Goal: Task Accomplishment & Management: Complete application form

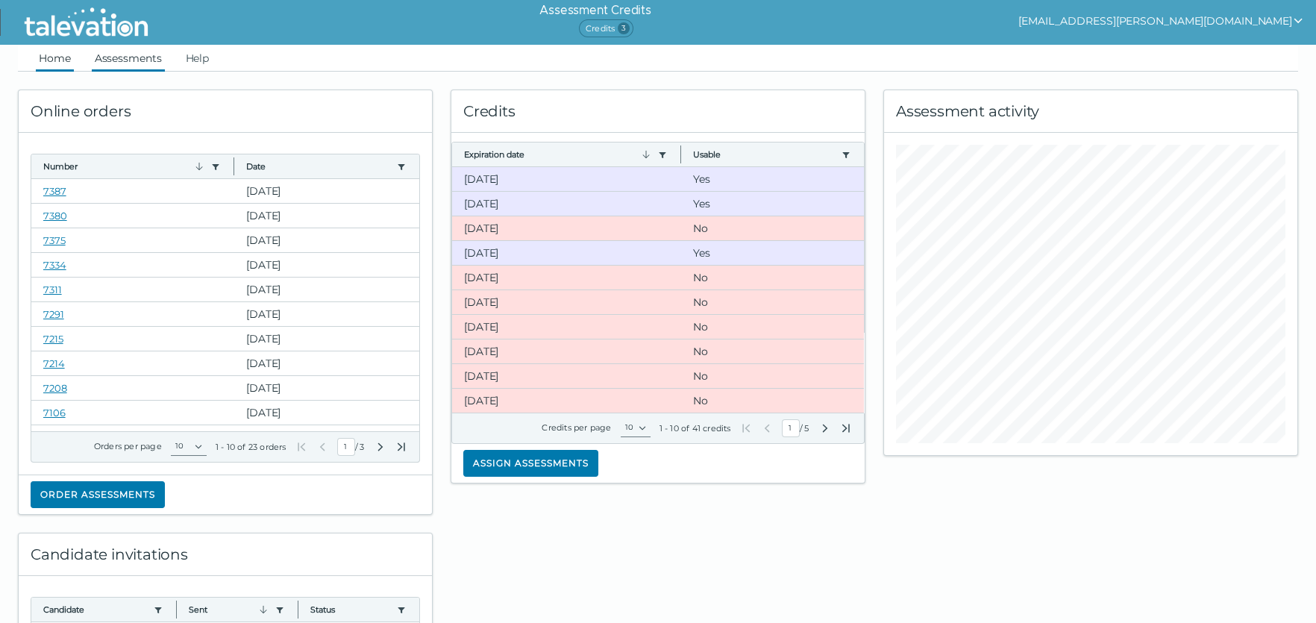
click at [145, 57] on link "Assessments" at bounding box center [128, 58] width 73 height 27
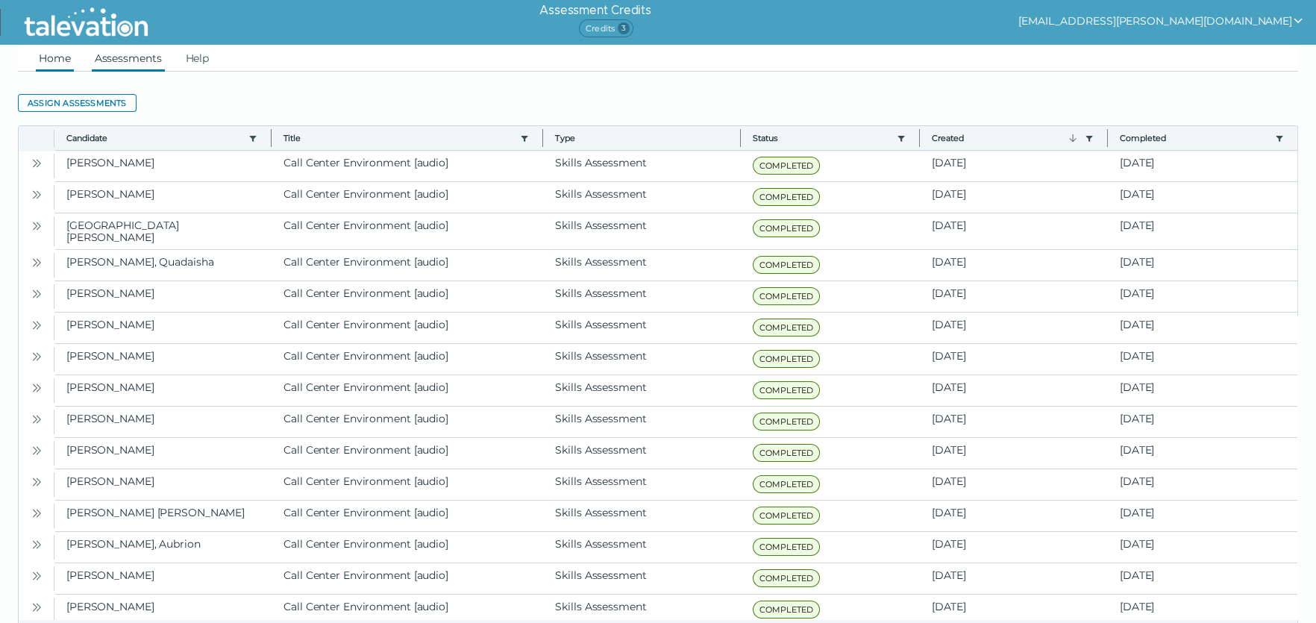
click at [72, 64] on link "Home" at bounding box center [55, 58] width 38 height 27
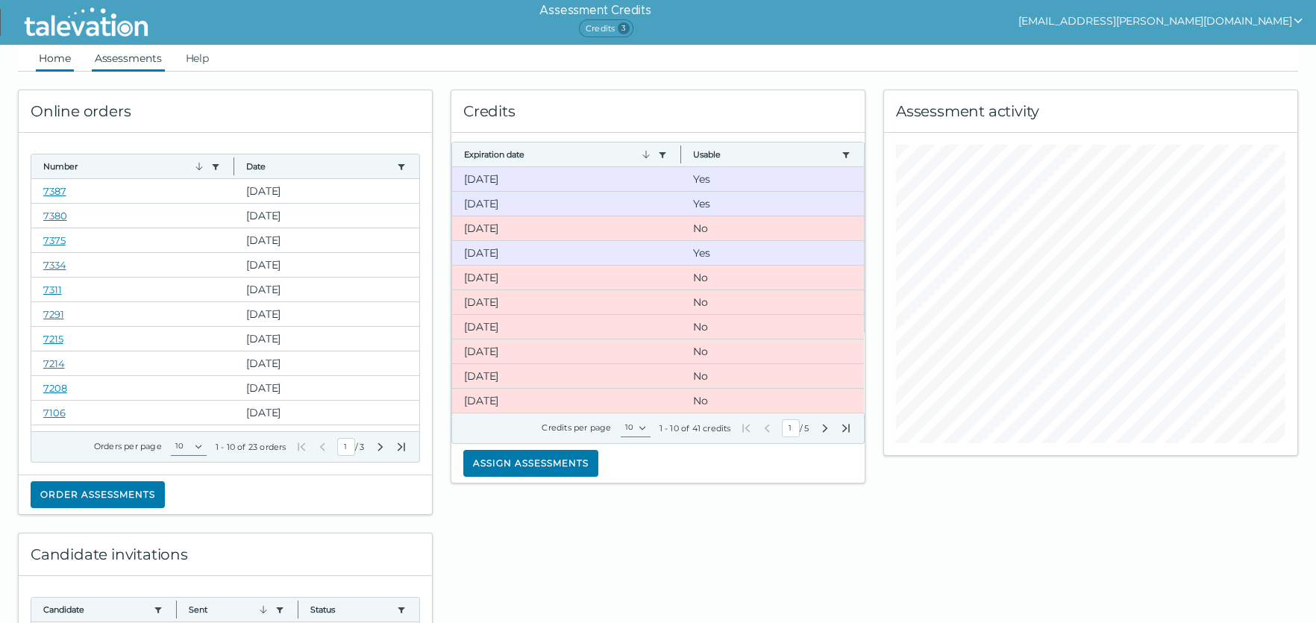
click at [122, 68] on link "Assessments" at bounding box center [128, 58] width 73 height 27
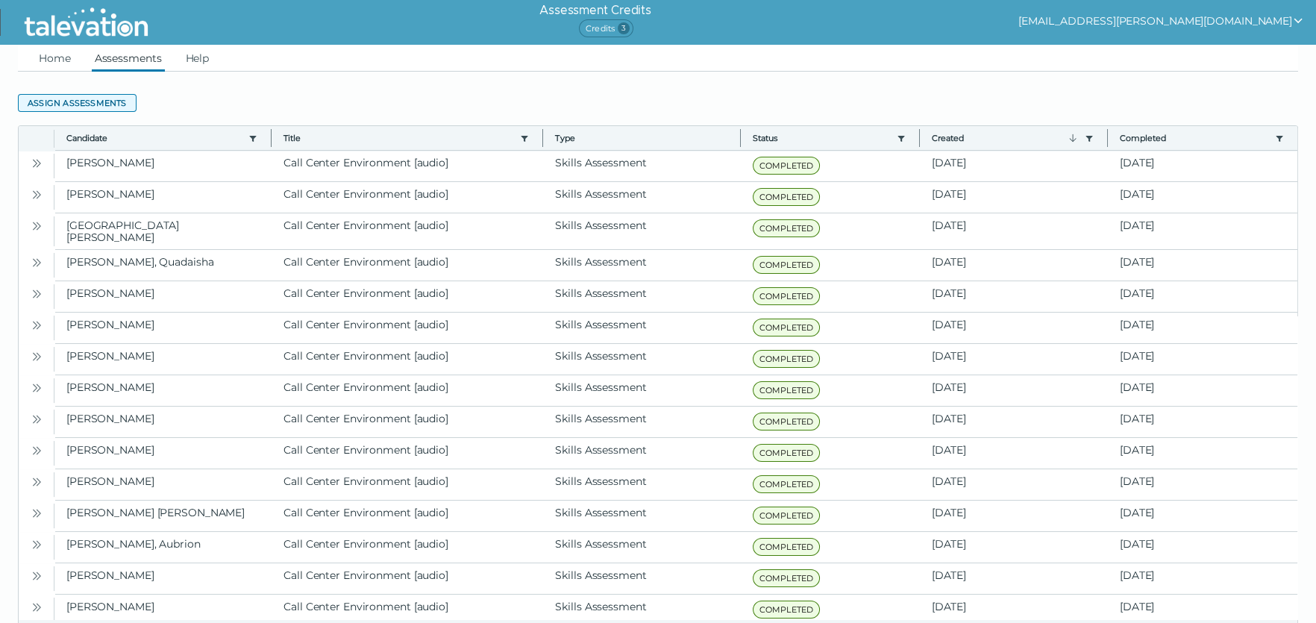
click at [105, 98] on button "Assign assessments" at bounding box center [77, 103] width 119 height 18
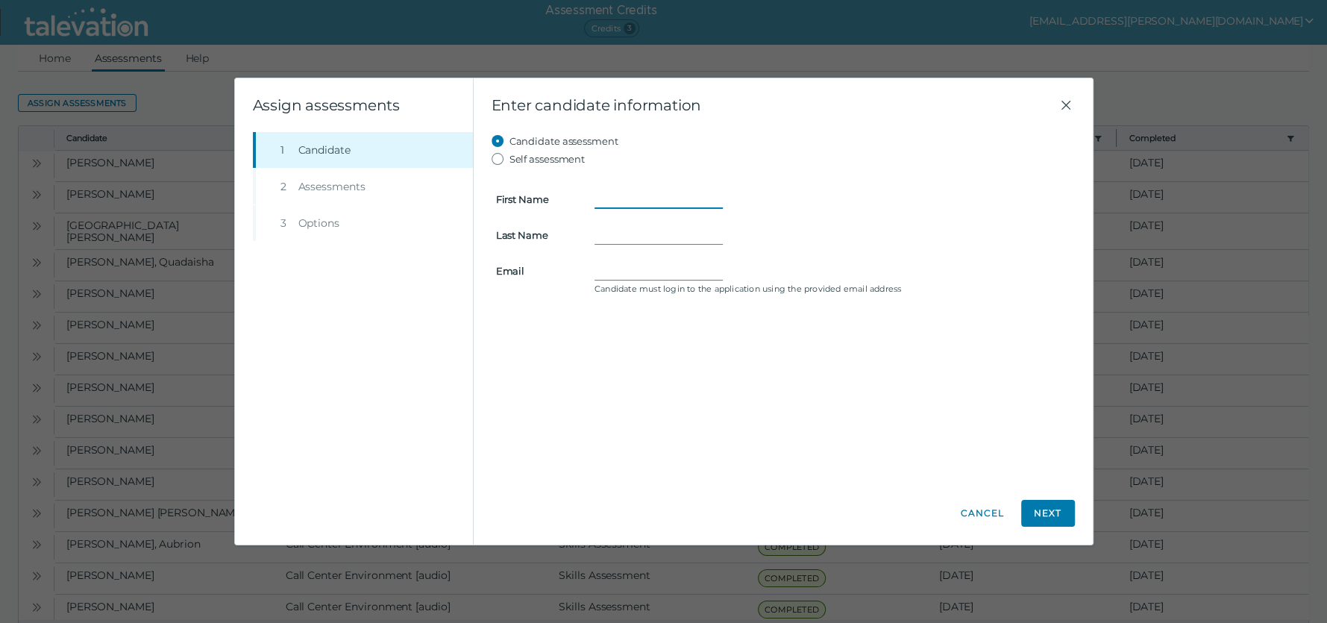
click at [610, 198] on input "First Name" at bounding box center [658, 199] width 128 height 18
paste input "Ramatoulaye"
click at [596, 196] on input "Ramatoulaye" at bounding box center [658, 199] width 128 height 18
type input "Ramatoulaye"
click at [627, 232] on input "Last Name" at bounding box center [658, 235] width 128 height 18
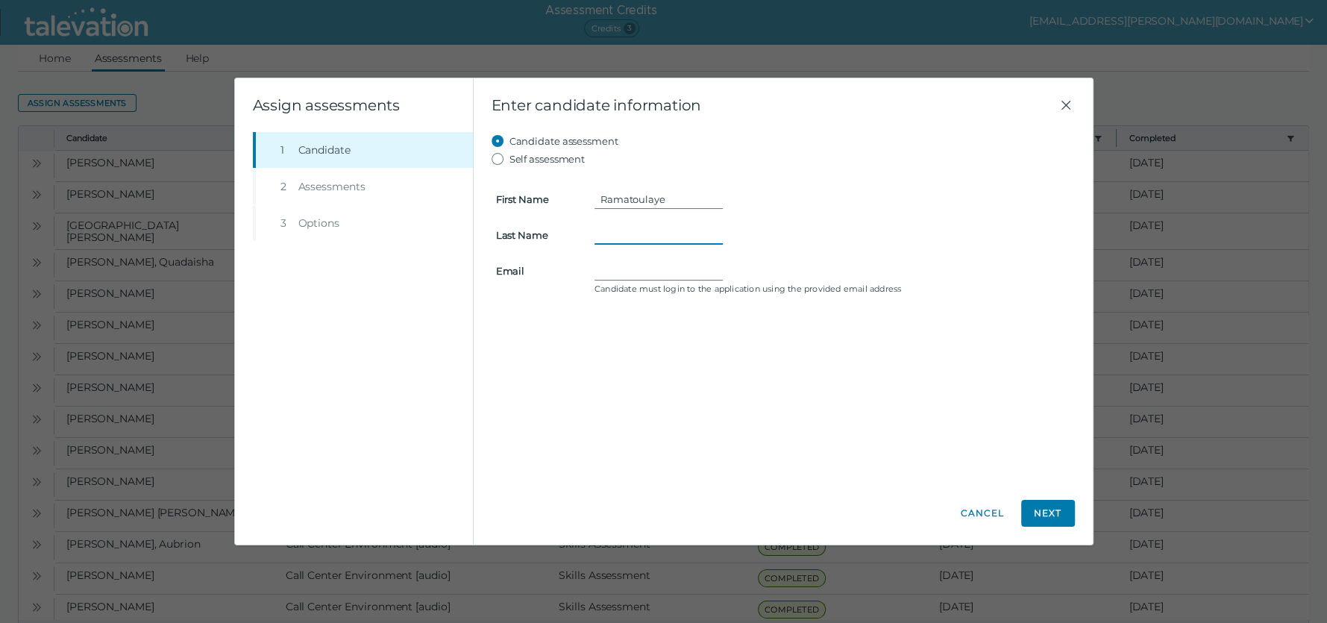
paste input "Yansane"
type input "Yansane"
click at [603, 272] on input "Email" at bounding box center [658, 271] width 128 height 18
paste input "[EMAIL_ADDRESS][DOMAIN_NAME]"
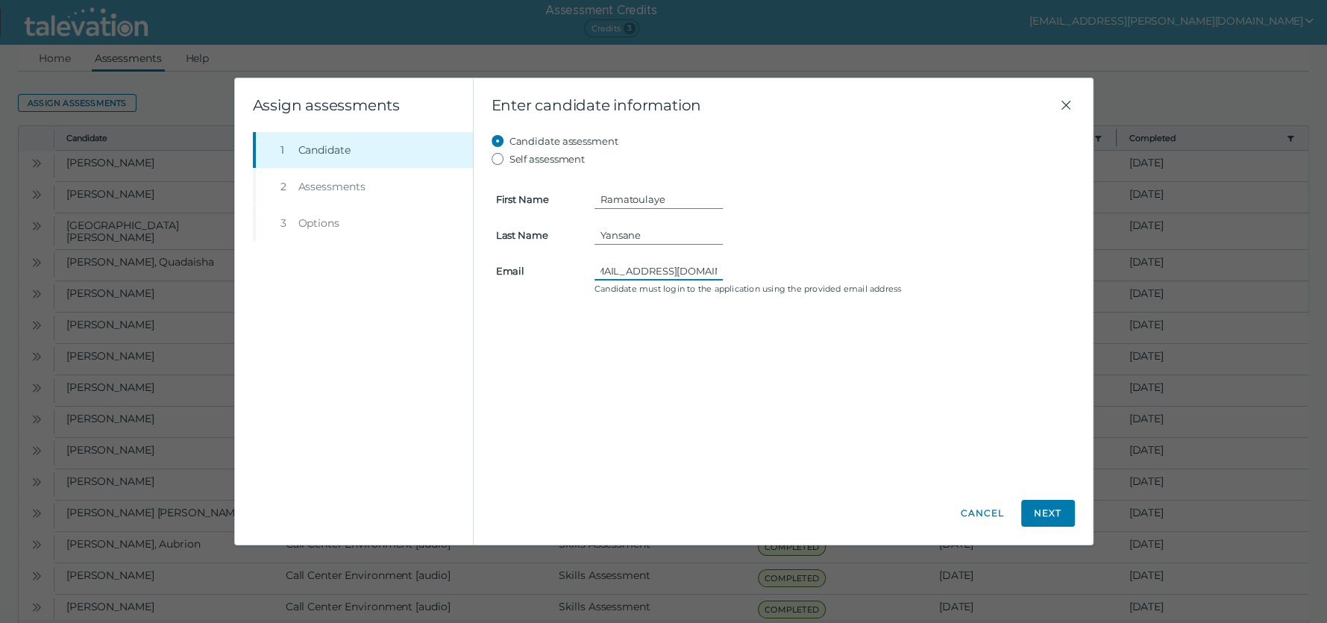
type input "[EMAIL_ADDRESS][DOMAIN_NAME]"
click at [746, 340] on div "Candidate assessment Self assessment First Name [PERSON_NAME] Last Name [PERSON…" at bounding box center [783, 306] width 583 height 349
click at [1059, 511] on button "Next" at bounding box center [1048, 513] width 54 height 27
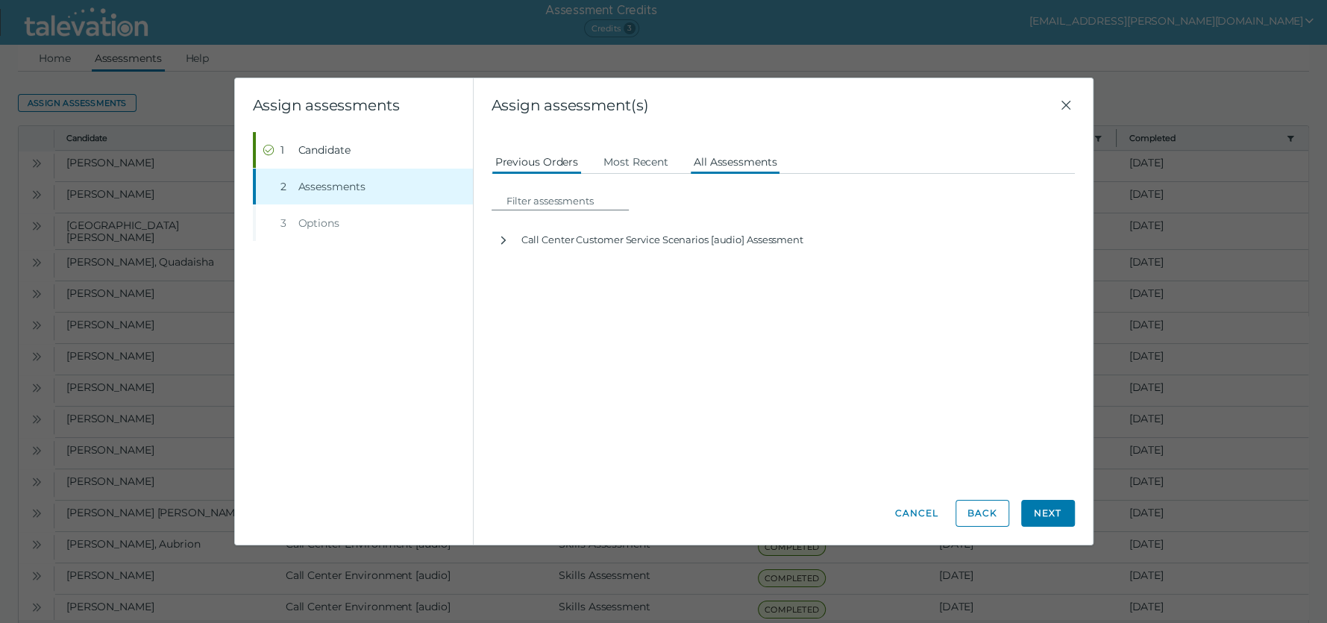
click at [753, 158] on button "All Assessments" at bounding box center [735, 161] width 91 height 27
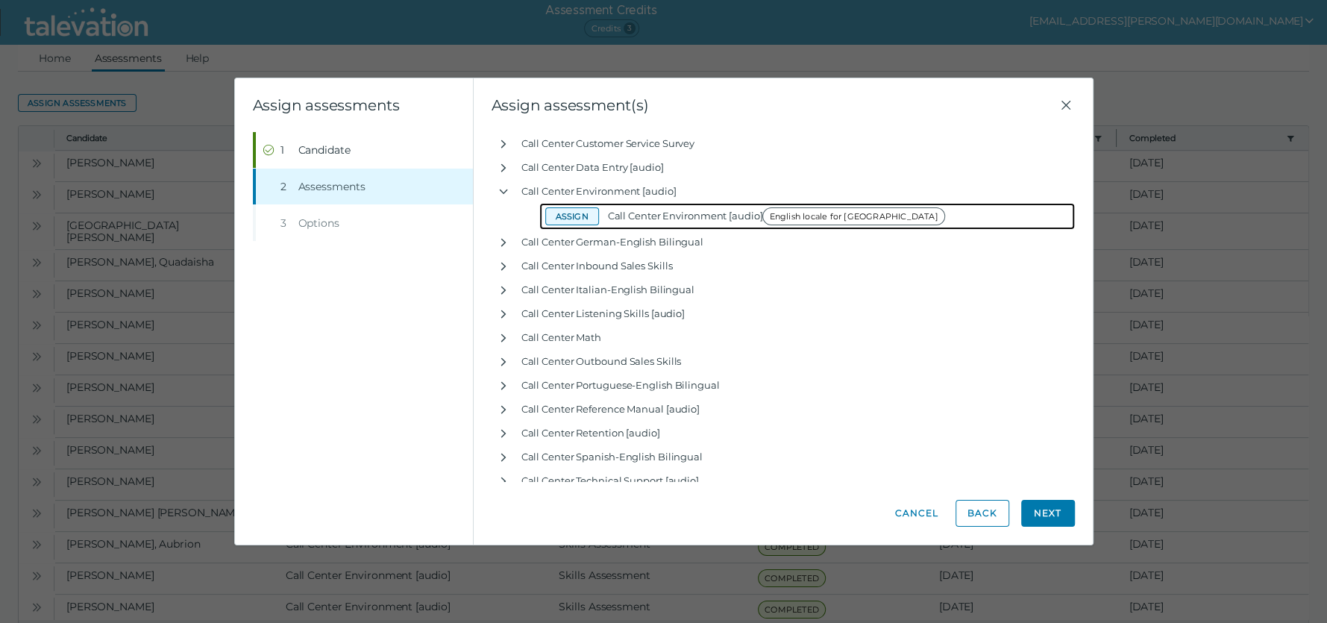
click at [567, 219] on button "Assign" at bounding box center [572, 216] width 54 height 18
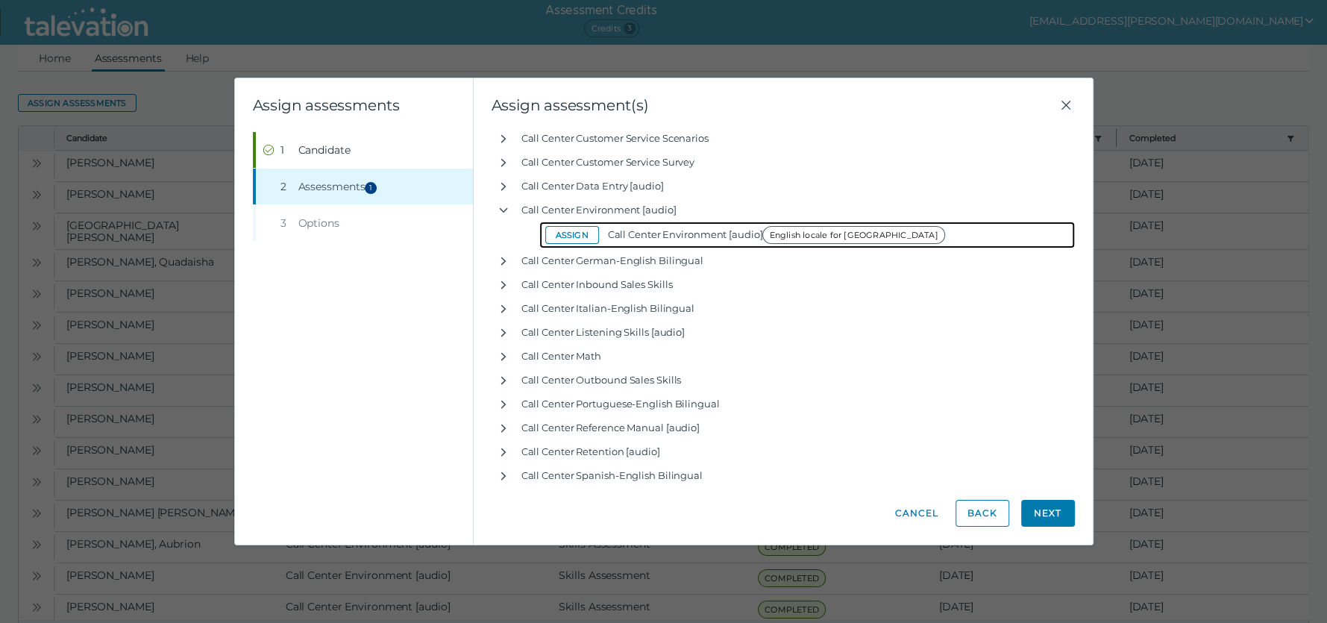
scroll to position [4769, 0]
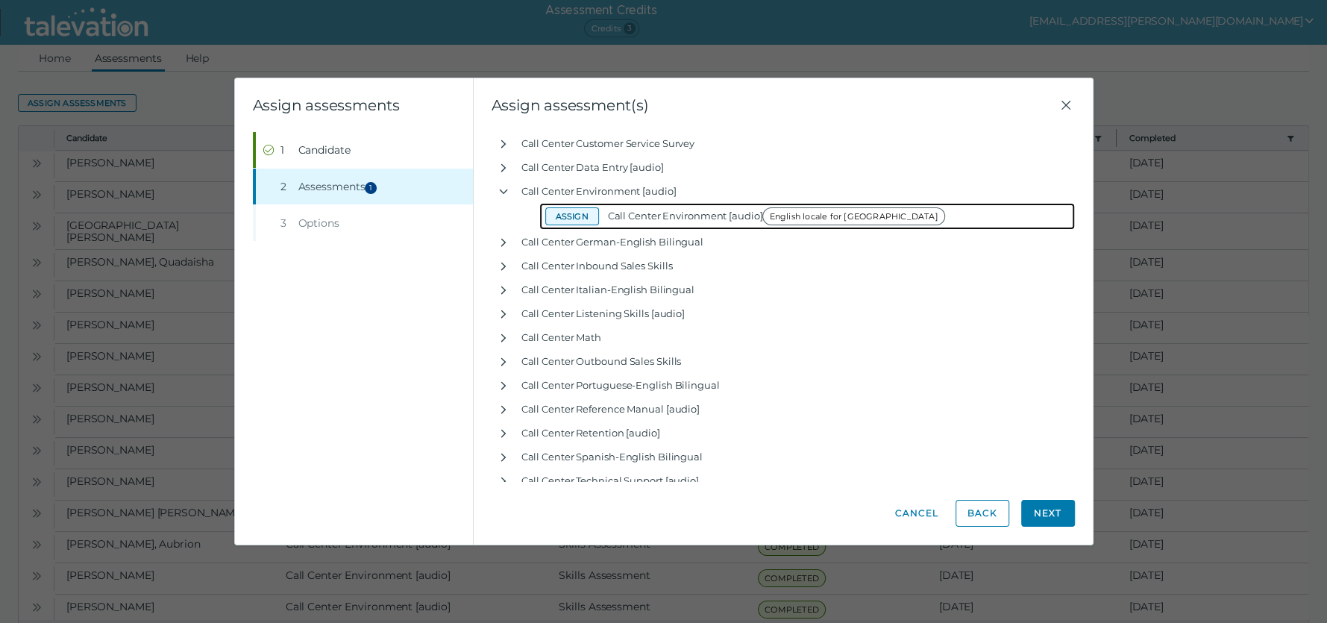
click at [571, 215] on button "Assign" at bounding box center [572, 216] width 54 height 18
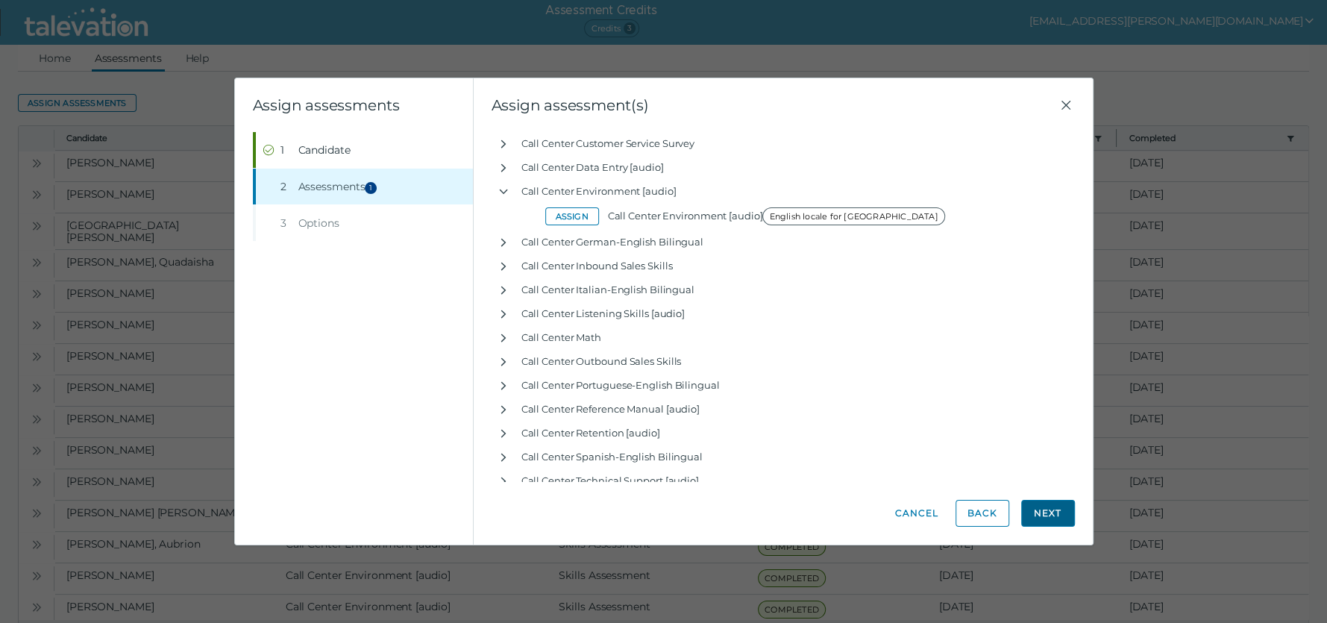
click at [1046, 512] on button "Next" at bounding box center [1048, 513] width 54 height 27
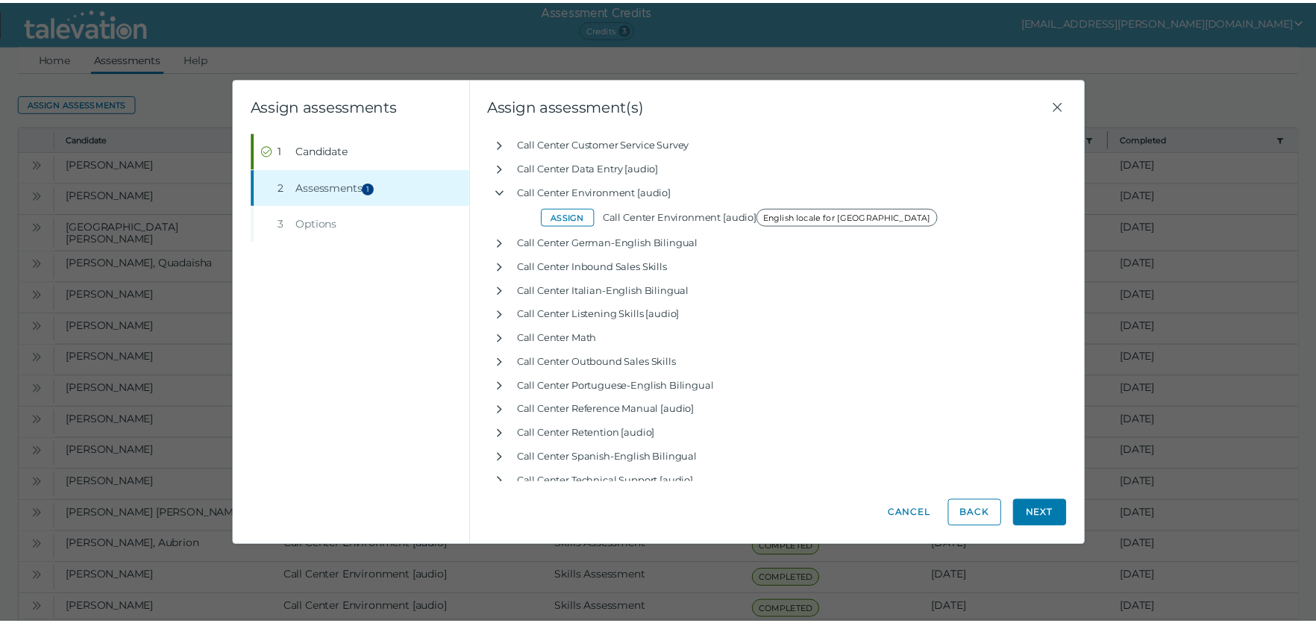
scroll to position [0, 0]
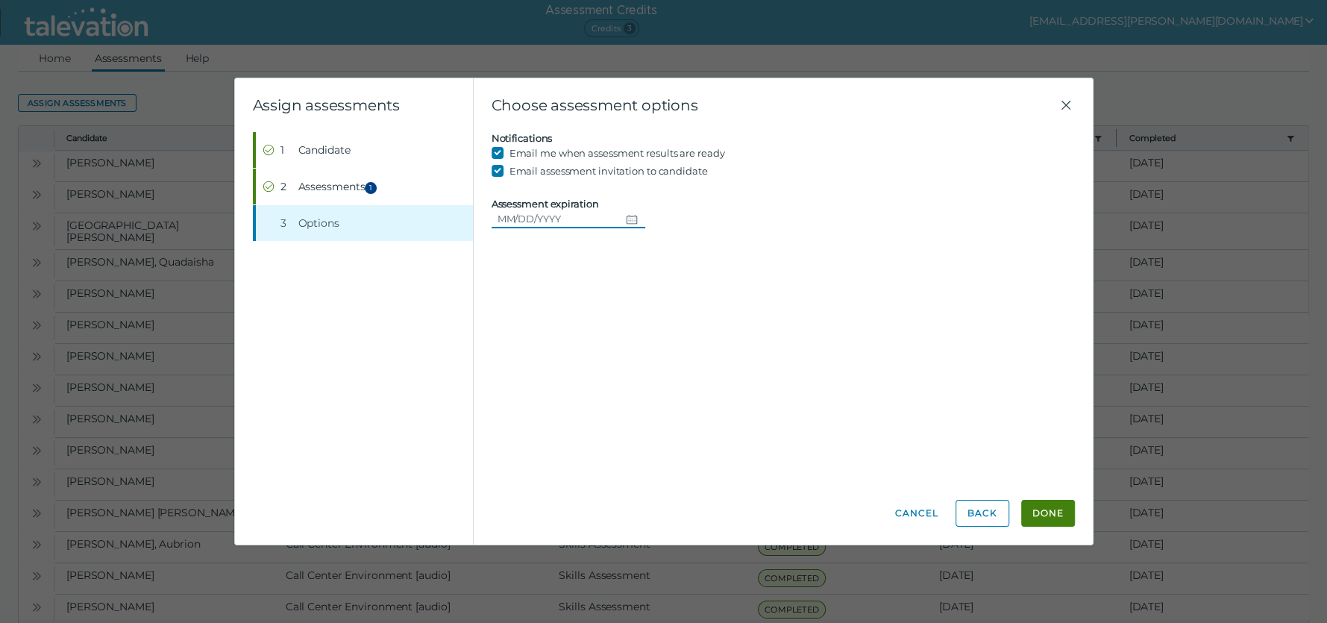
click at [632, 217] on icon "Choose date" at bounding box center [632, 219] width 12 height 12
click at [673, 371] on button "18" at bounding box center [678, 370] width 27 height 27
type input "[DATE]"
click at [1070, 511] on button "Done" at bounding box center [1048, 513] width 54 height 27
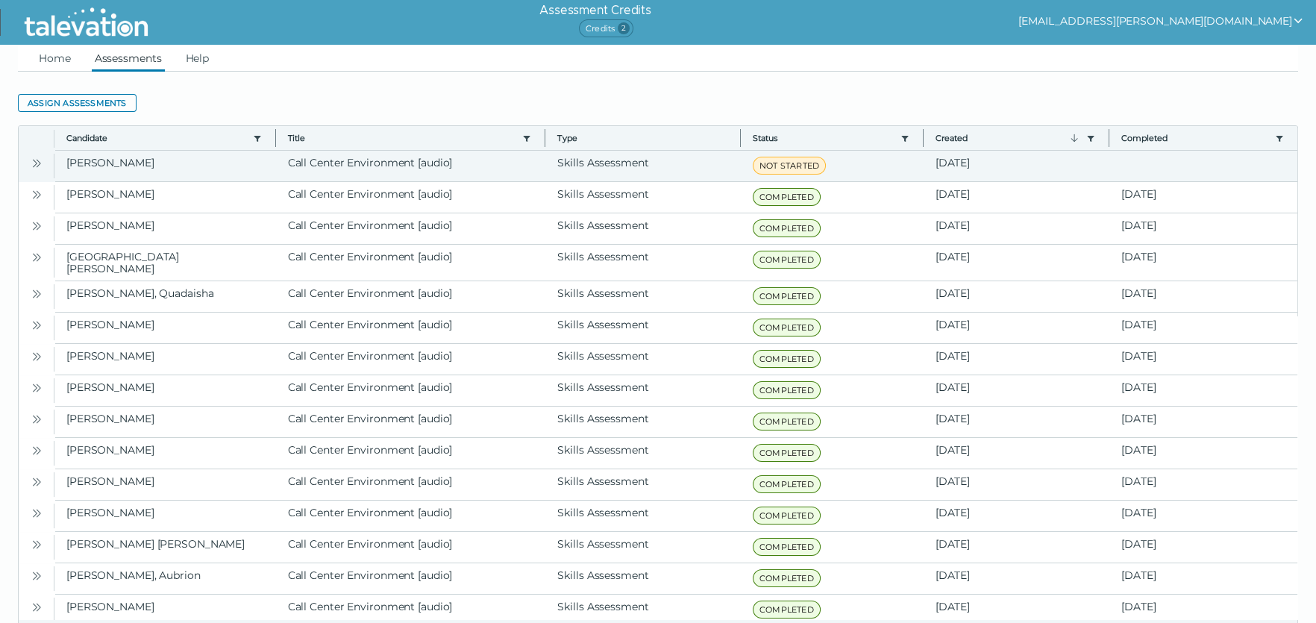
click at [37, 165] on icon "Open" at bounding box center [39, 163] width 4 height 8
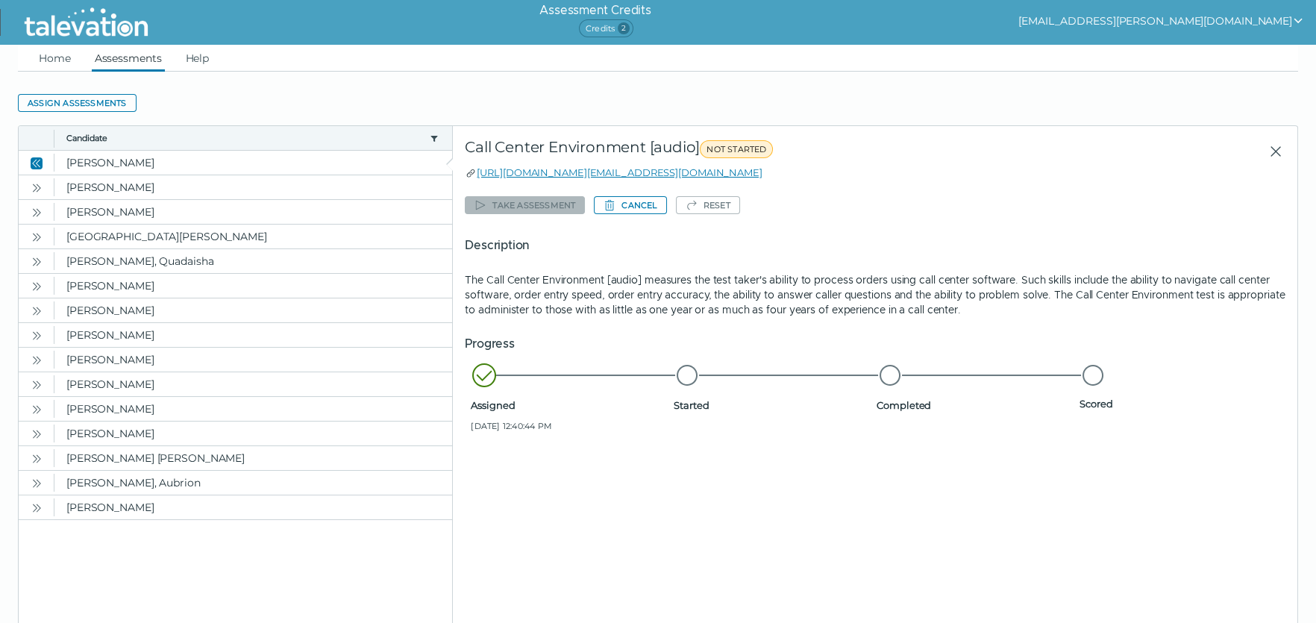
click at [1090, 192] on div "Take assessment Cancel Reset Description The Call Center Environment [audio] me…" at bounding box center [875, 316] width 820 height 249
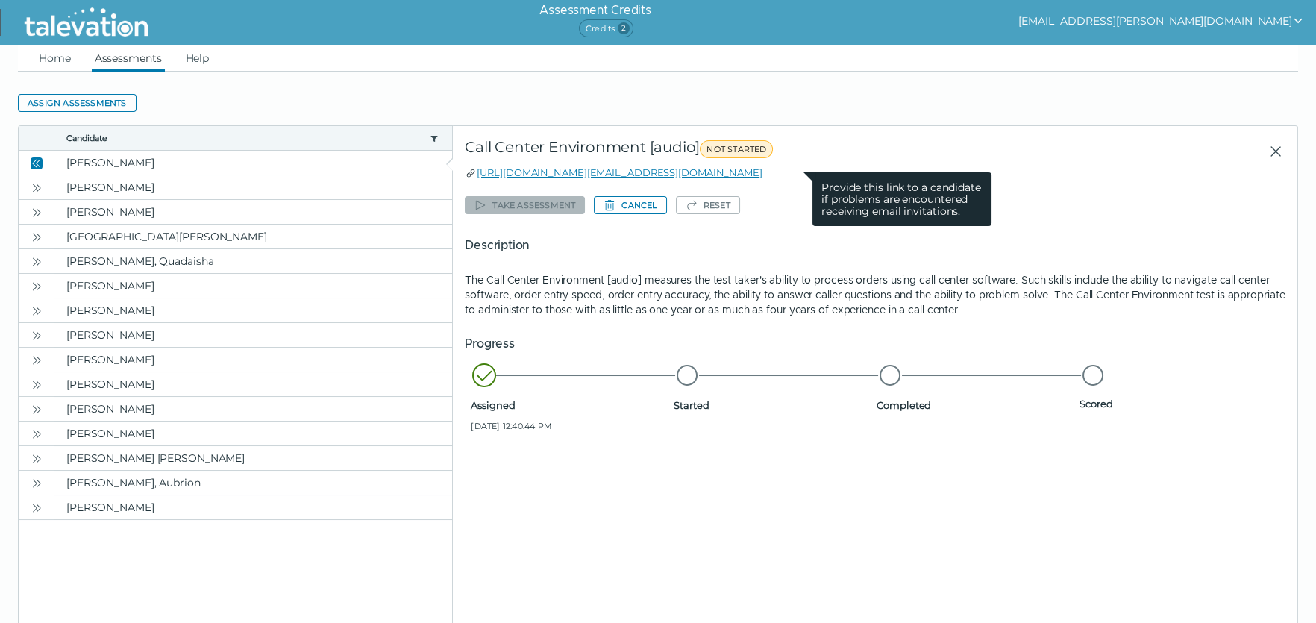
click at [471, 172] on icon at bounding box center [471, 173] width 12 height 12
click at [468, 171] on icon at bounding box center [471, 173] width 12 height 12
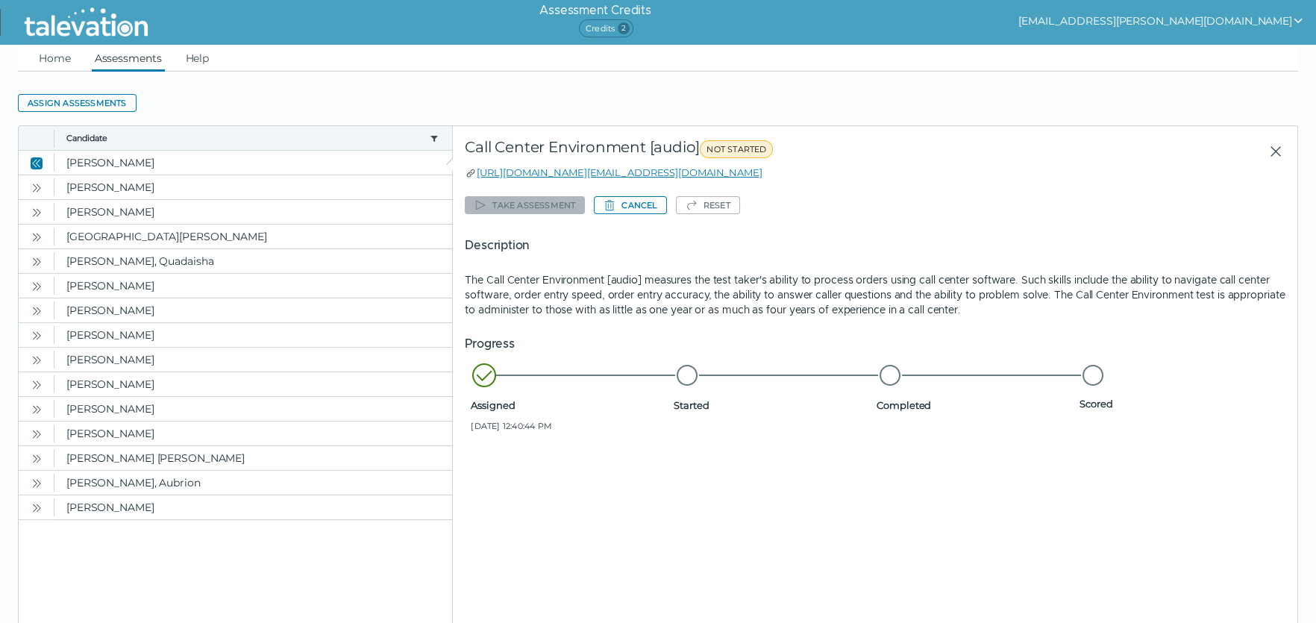
drag, startPoint x: 507, startPoint y: 170, endPoint x: 853, endPoint y: 254, distance: 355.5
click at [870, 266] on div "Description The Call Center Environment [audio] measures the test taker's abili…" at bounding box center [875, 276] width 820 height 81
drag, startPoint x: 800, startPoint y: 175, endPoint x: 636, endPoint y: 181, distance: 164.2
click at [922, 260] on div "Description The Call Center Environment [audio] measures the test taker's abili…" at bounding box center [875, 276] width 820 height 81
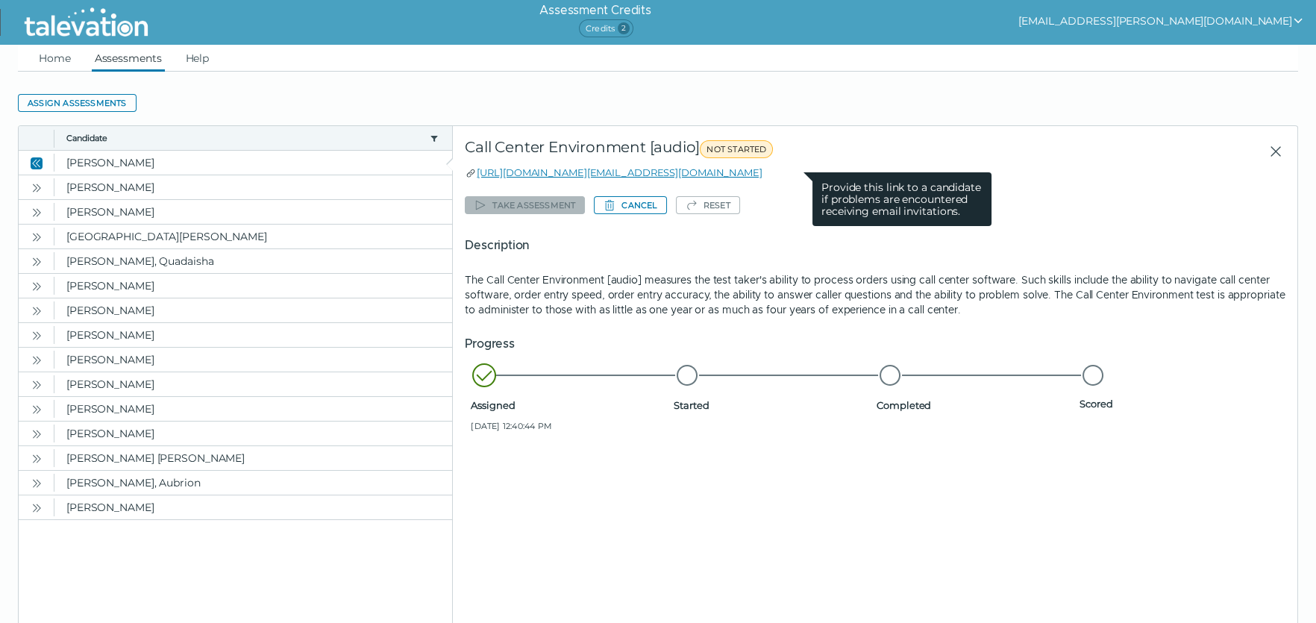
drag, startPoint x: 749, startPoint y: 174, endPoint x: 475, endPoint y: 174, distance: 273.7
click at [475, 174] on clr-tooltip "https://candidate.talevation.com/?email=ramayansane@yahoo.com Provide this link…" at bounding box center [613, 172] width 297 height 15
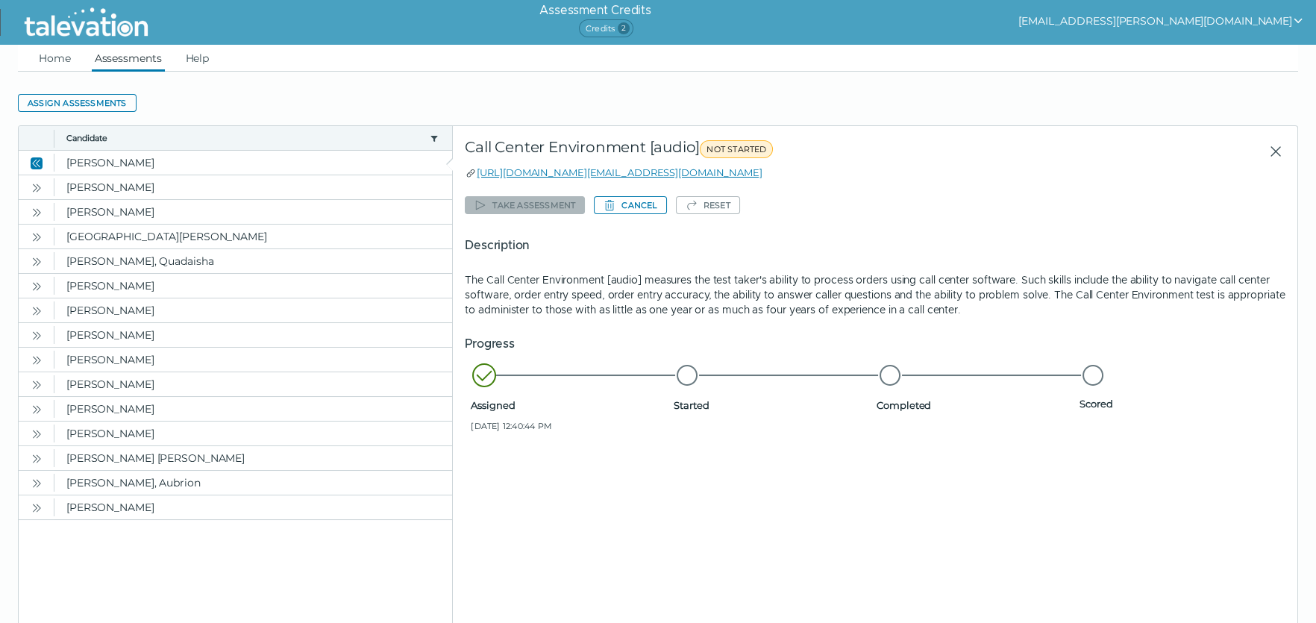
copy clr-tooltip "https://candidate.talevation.com/?email=ramayansane@yahoo.com Provide this link…"
